Goal: Task Accomplishment & Management: Use online tool/utility

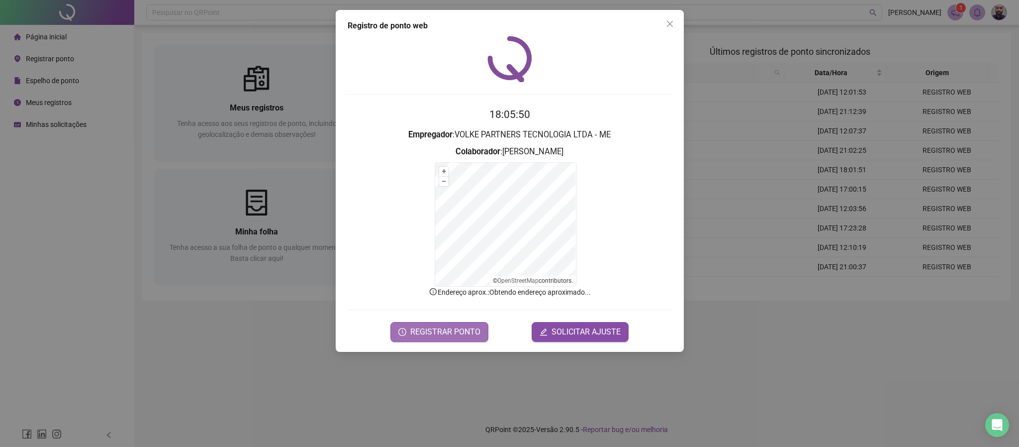
click at [459, 333] on span "REGISTRAR PONTO" at bounding box center [445, 332] width 70 height 12
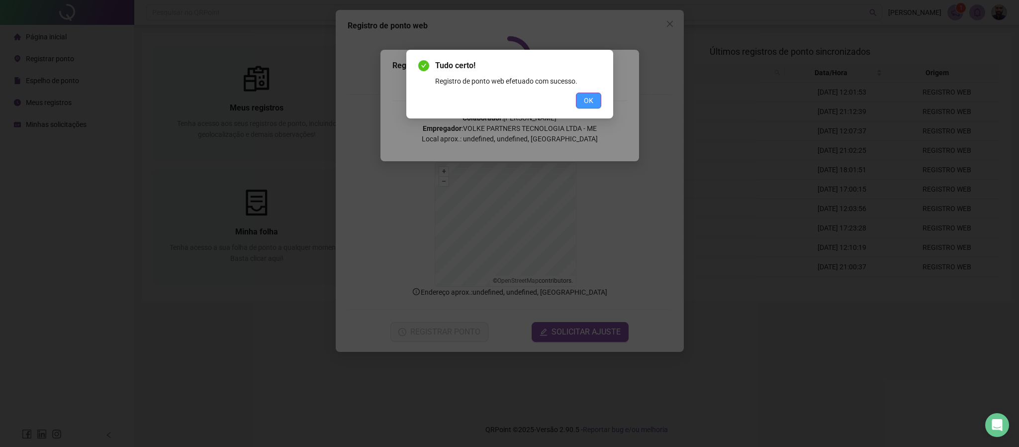
click at [590, 107] on button "OK" at bounding box center [588, 101] width 25 height 16
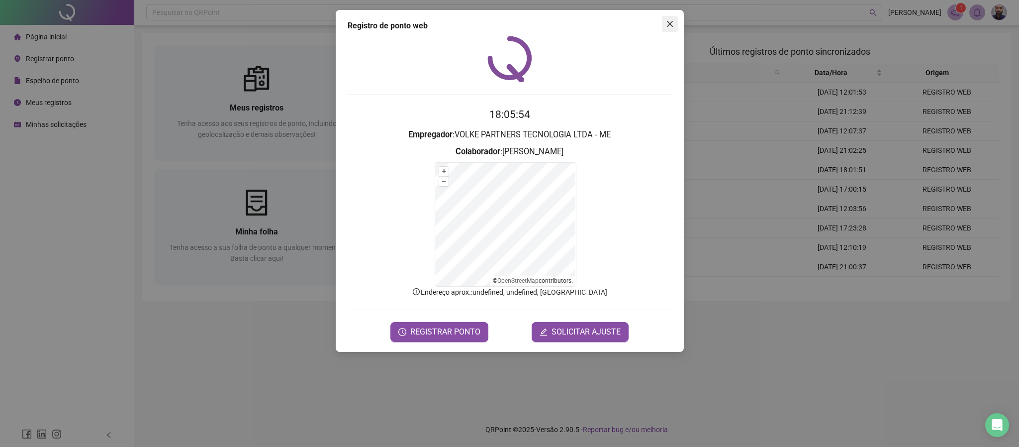
click at [664, 27] on span "Close" at bounding box center [670, 24] width 16 height 8
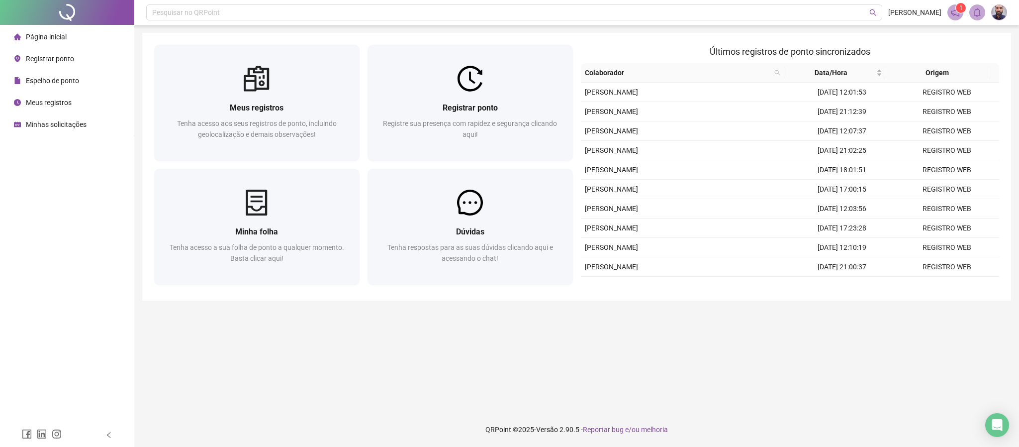
click at [58, 124] on span "Minhas solicitações" at bounding box center [56, 124] width 61 height 8
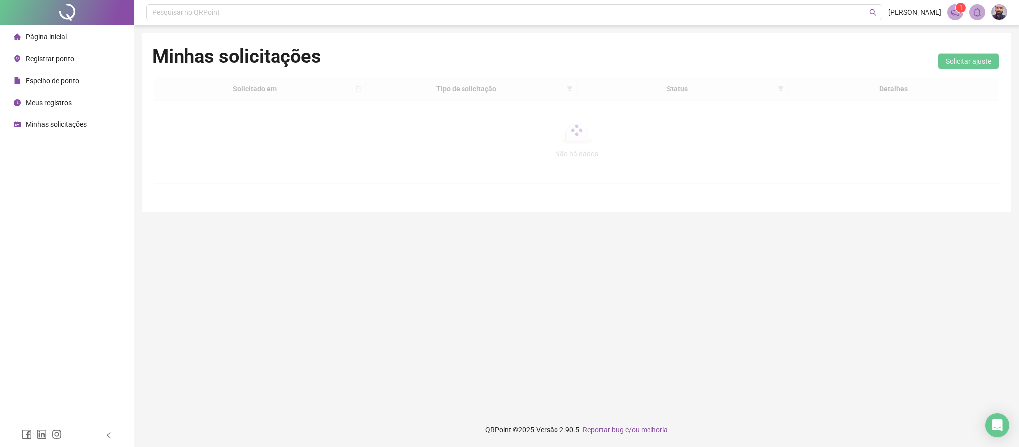
click at [45, 33] on span "Página inicial" at bounding box center [46, 37] width 41 height 8
